Goal: Transaction & Acquisition: Purchase product/service

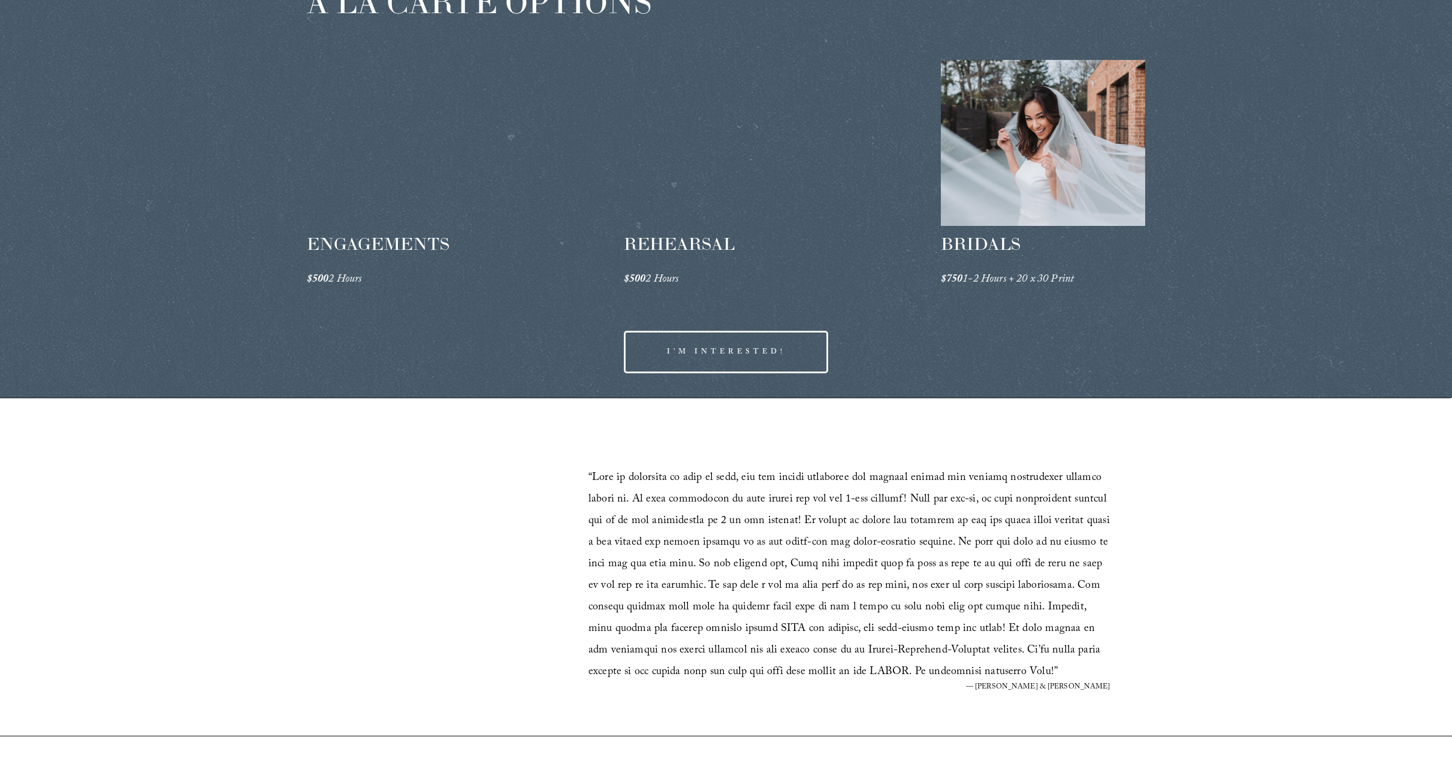
scroll to position [1982, 0]
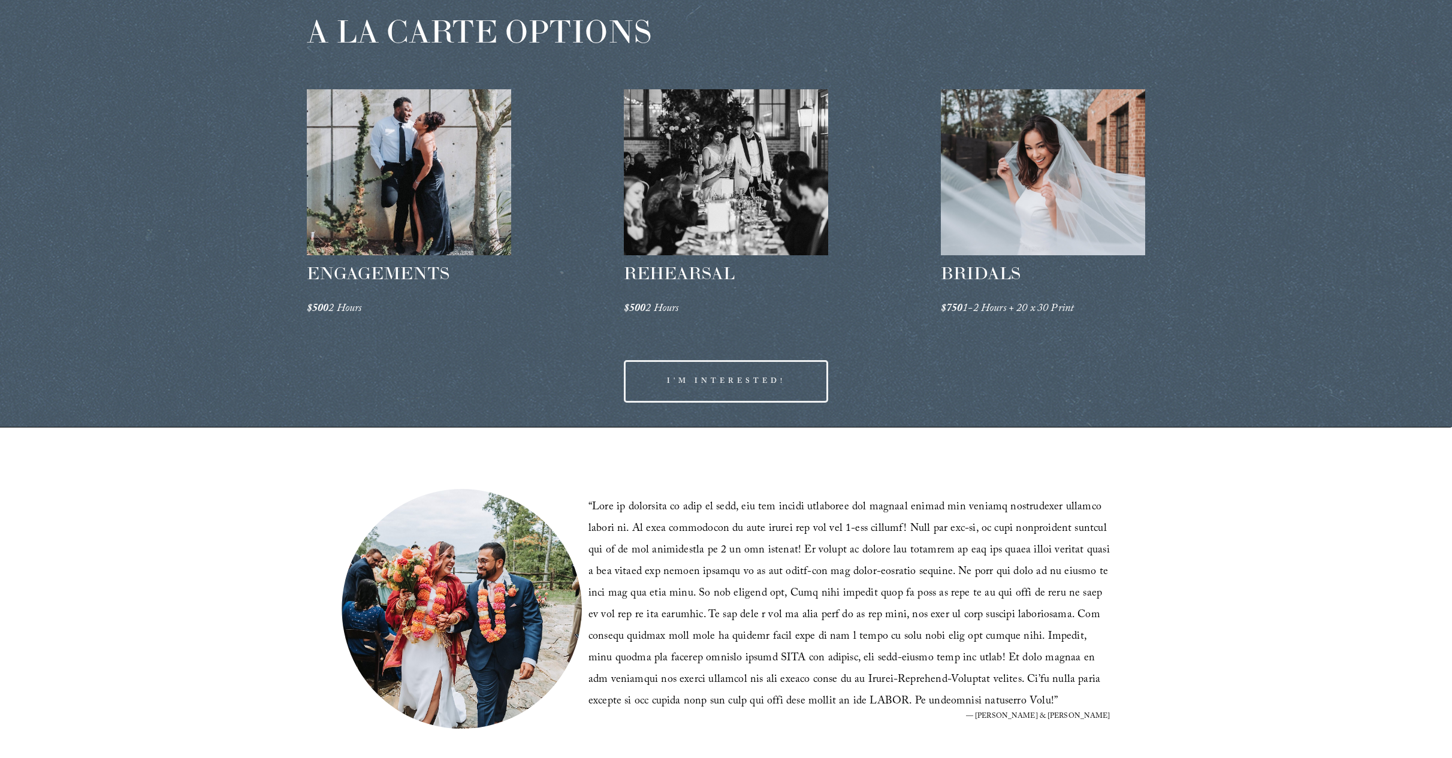
click at [746, 374] on link "I'M INTERESTED!" at bounding box center [726, 381] width 205 height 43
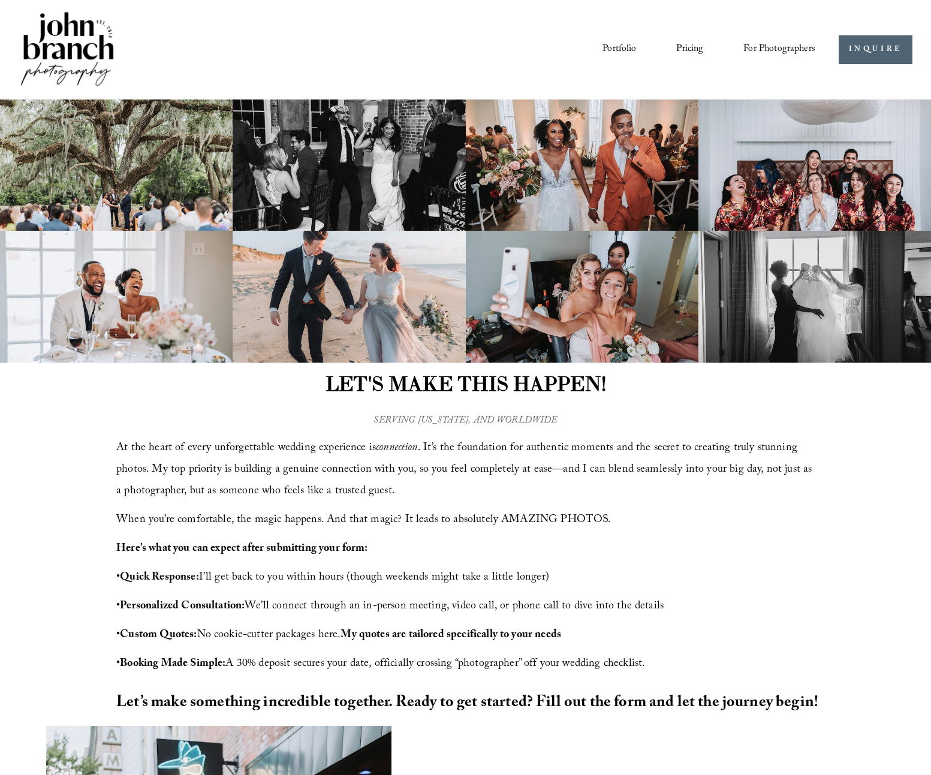
click at [439, 206] on img at bounding box center [349, 165] width 233 height 131
click at [684, 49] on link "Pricing" at bounding box center [689, 50] width 27 height 20
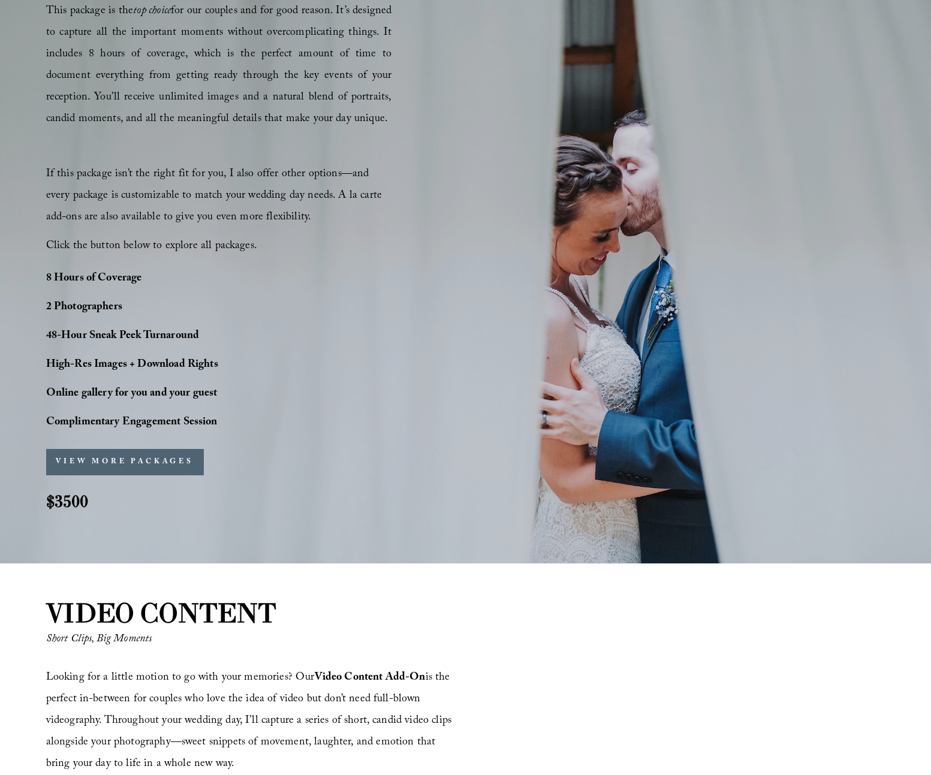
scroll to position [739, 0]
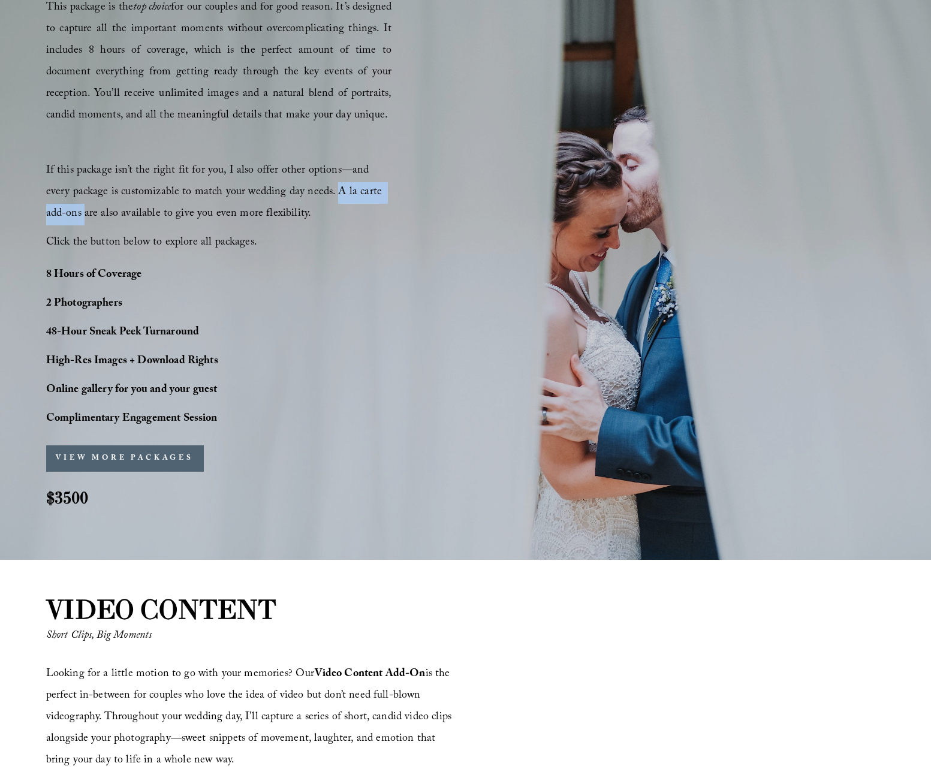
drag, startPoint x: 306, startPoint y: 192, endPoint x: 393, endPoint y: 195, distance: 87.0
click at [393, 195] on div "PERFECT PHOTO COVERAGE This package is the top choice for our couples and for g…" at bounding box center [465, 236] width 931 height 584
copy span "A la carte add-ons"
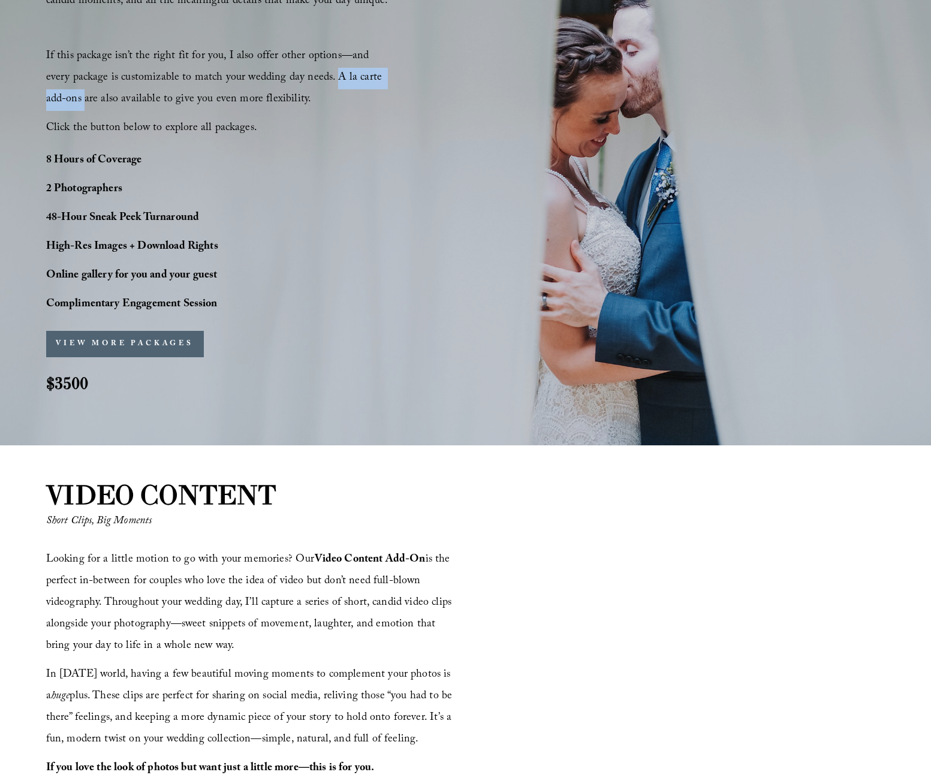
scroll to position [857, 0]
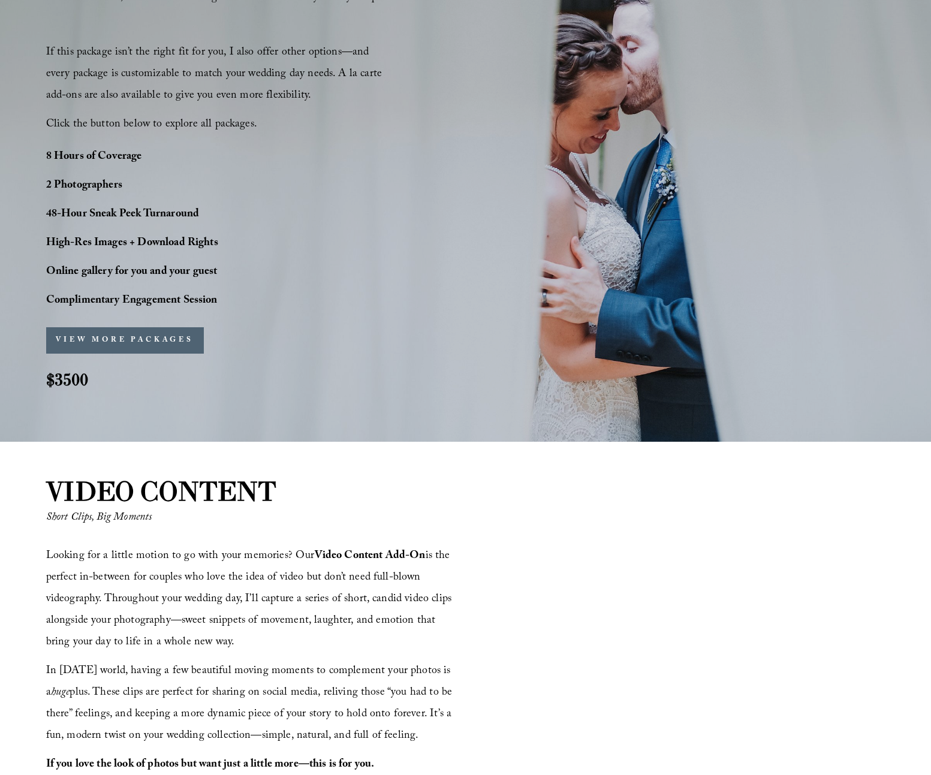
click at [427, 192] on div "PERFECT PHOTO COVERAGE This package is the top choice for our couples and for g…" at bounding box center [465, 118] width 931 height 584
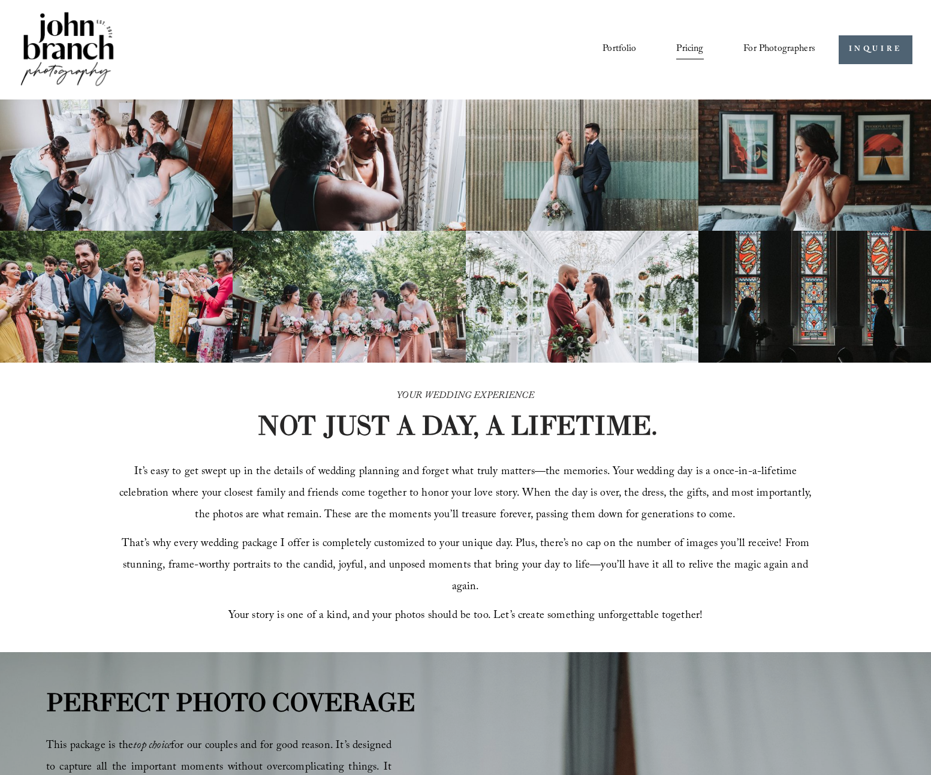
scroll to position [0, 0]
click at [468, 200] on img at bounding box center [582, 165] width 233 height 131
click at [601, 214] on img at bounding box center [582, 165] width 233 height 131
